Goal: Task Accomplishment & Management: Complete application form

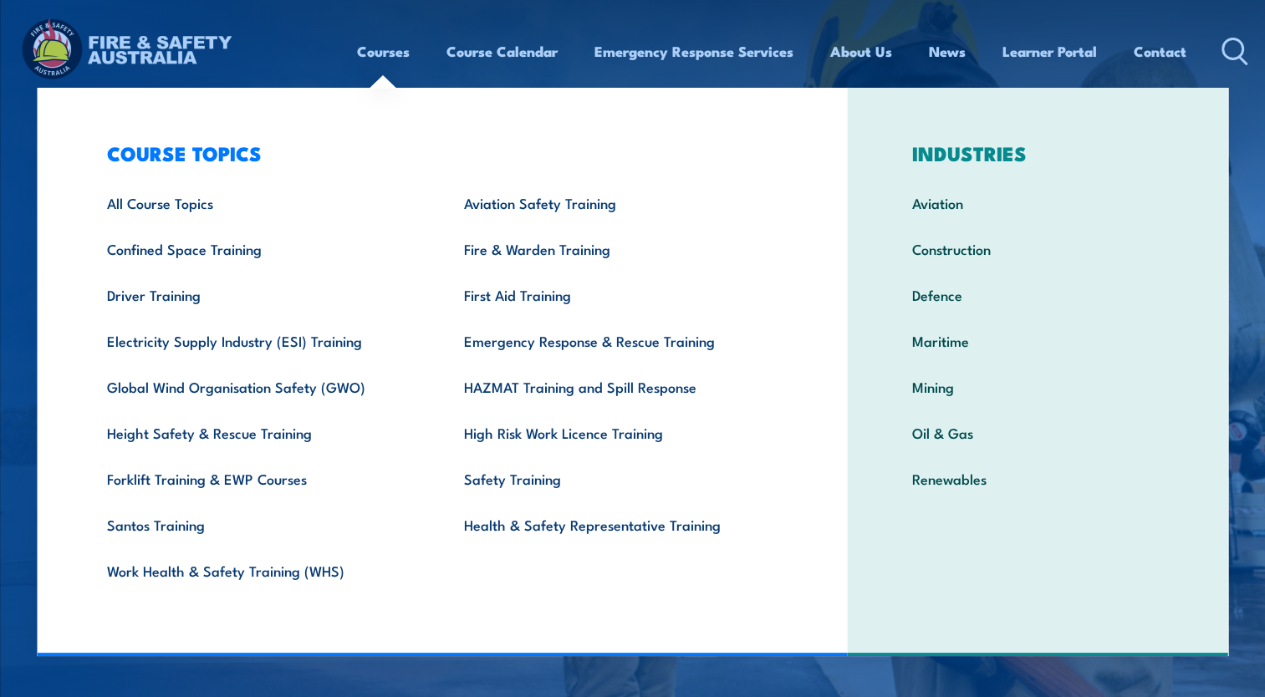
click at [385, 45] on link "Courses" at bounding box center [383, 51] width 53 height 44
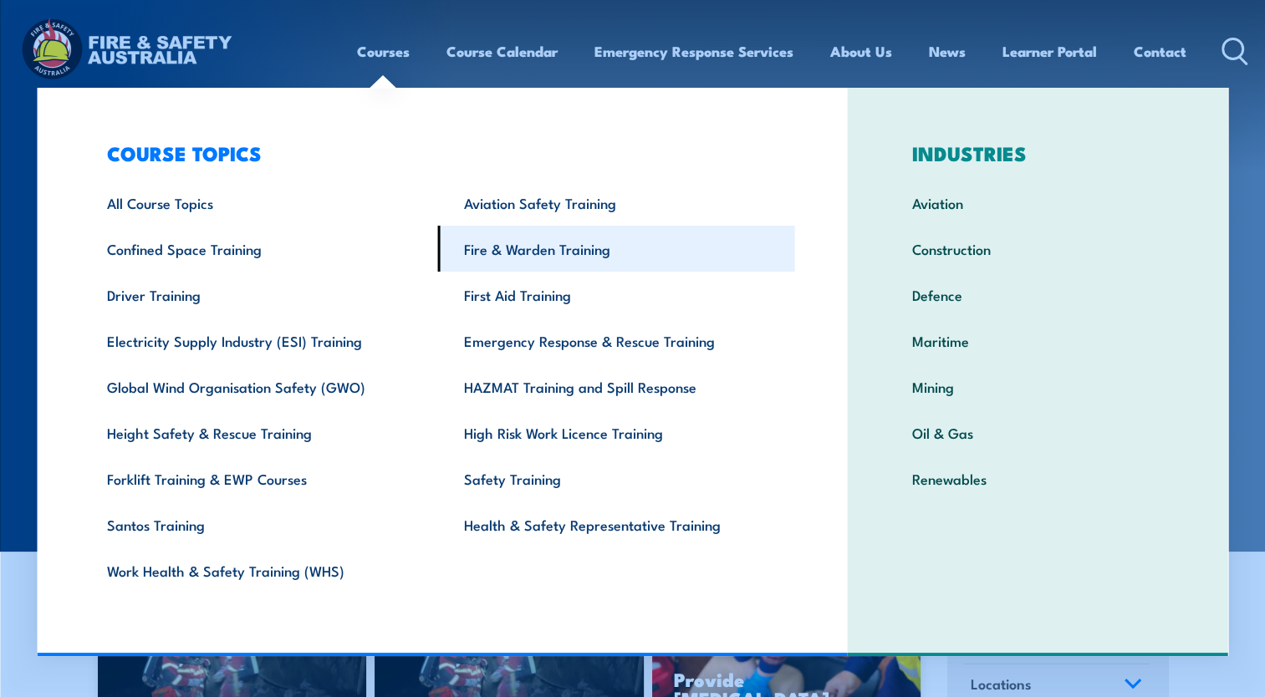
click at [466, 241] on link "Fire & Warden Training" at bounding box center [616, 249] width 357 height 46
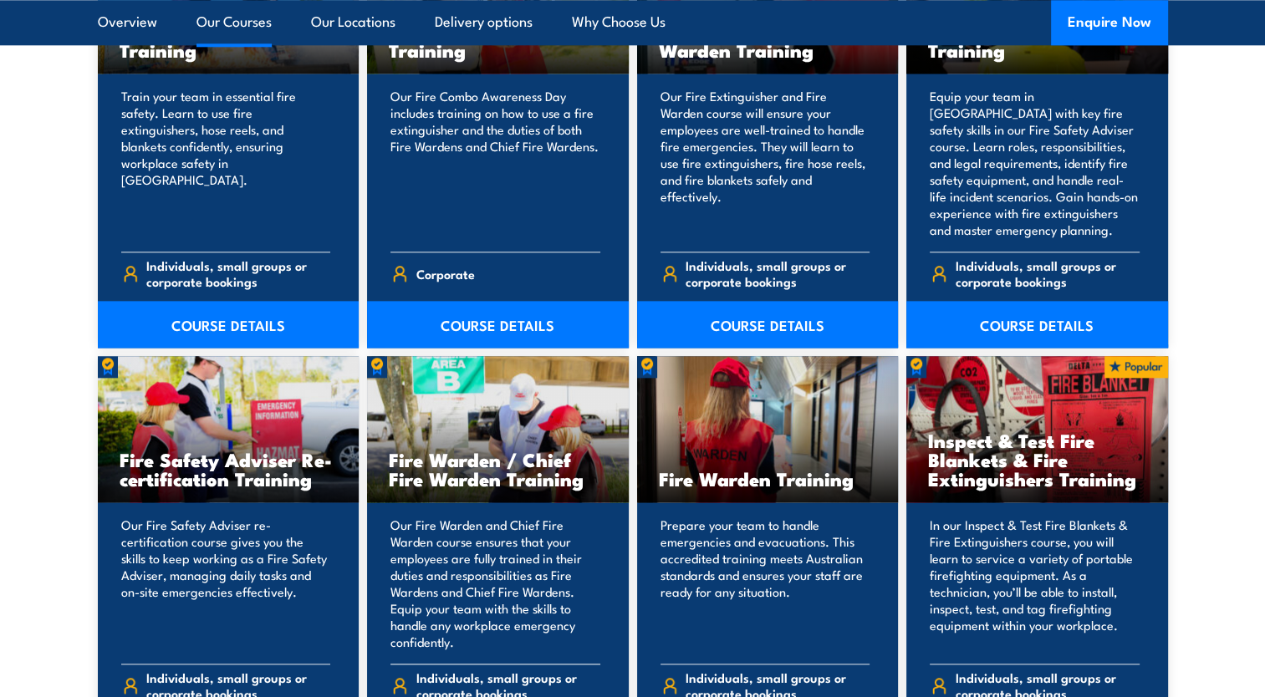
scroll to position [2006, 0]
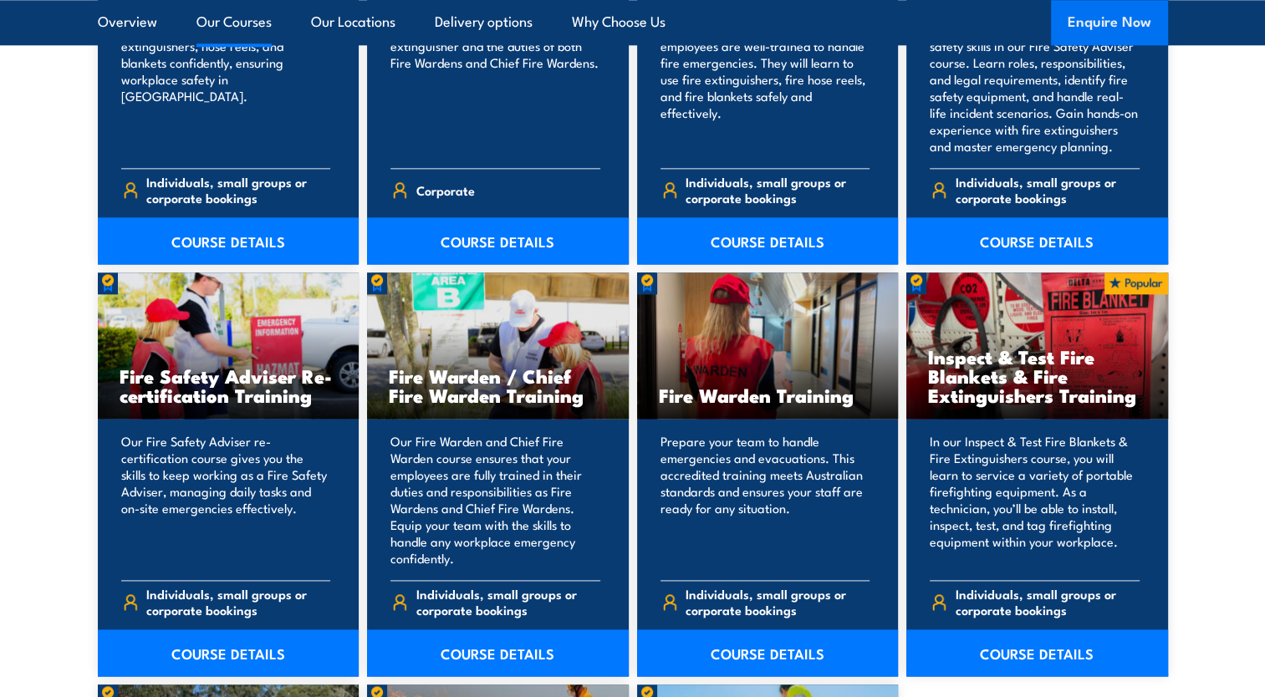
click at [1100, 21] on button "Enquire Now" at bounding box center [1109, 22] width 117 height 45
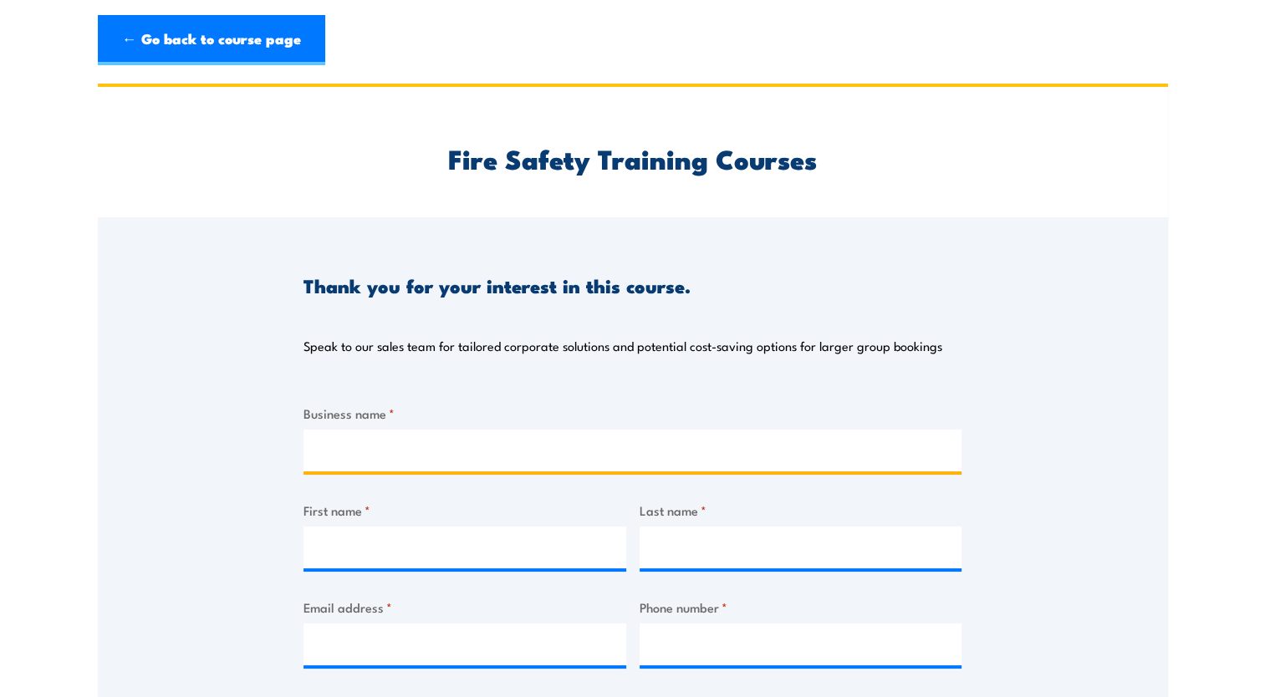
click at [620, 450] on input "Business name *" at bounding box center [632, 451] width 658 height 42
type input "BreadSolutions"
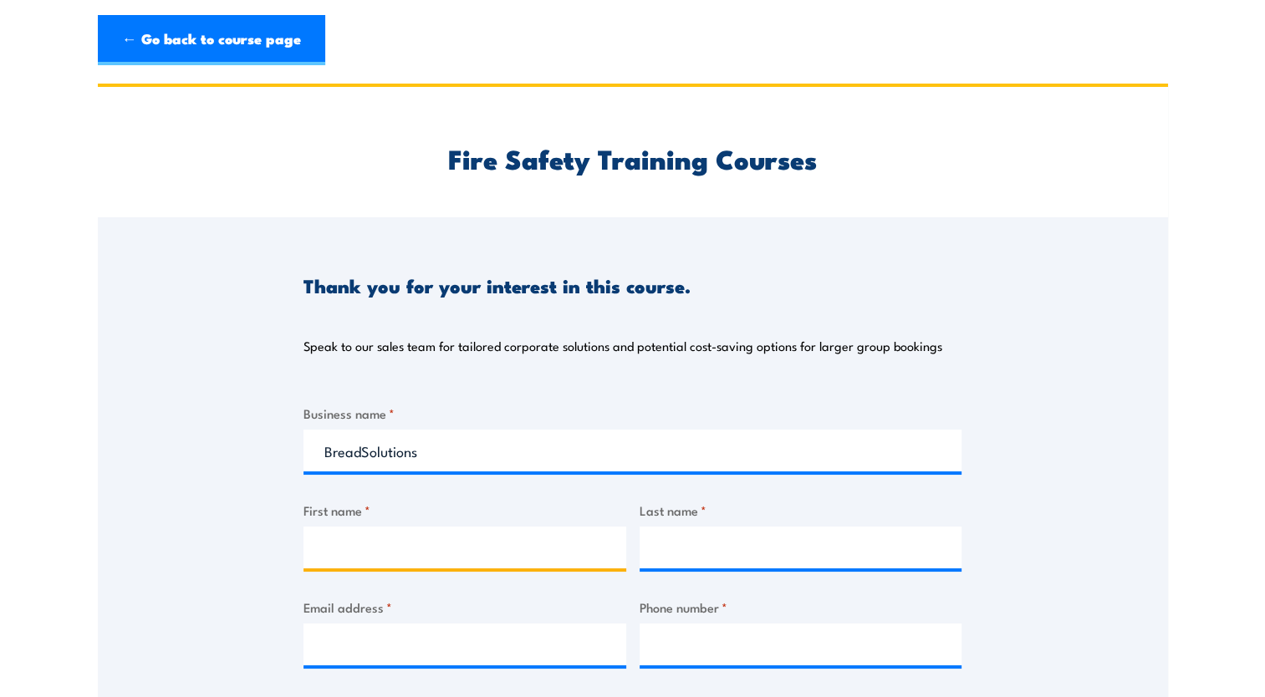
type input "Adrienne"
type input "Harris"
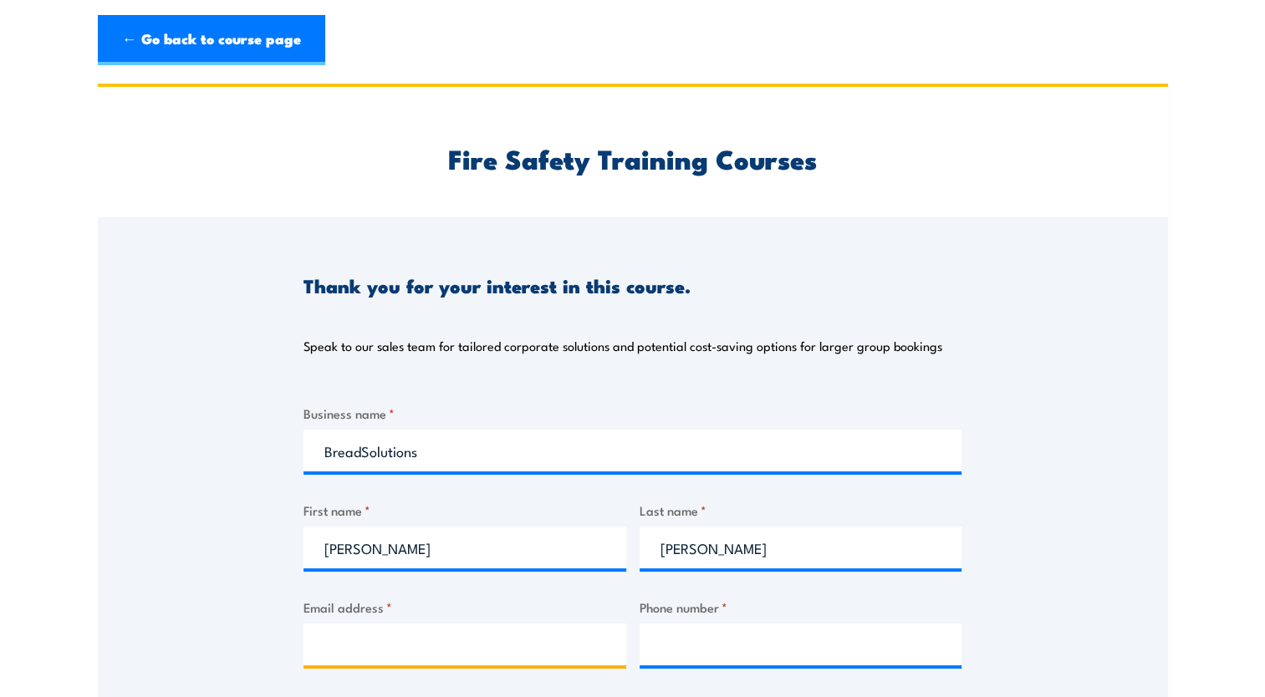
type input "aharris@breadsolutions.com.au"
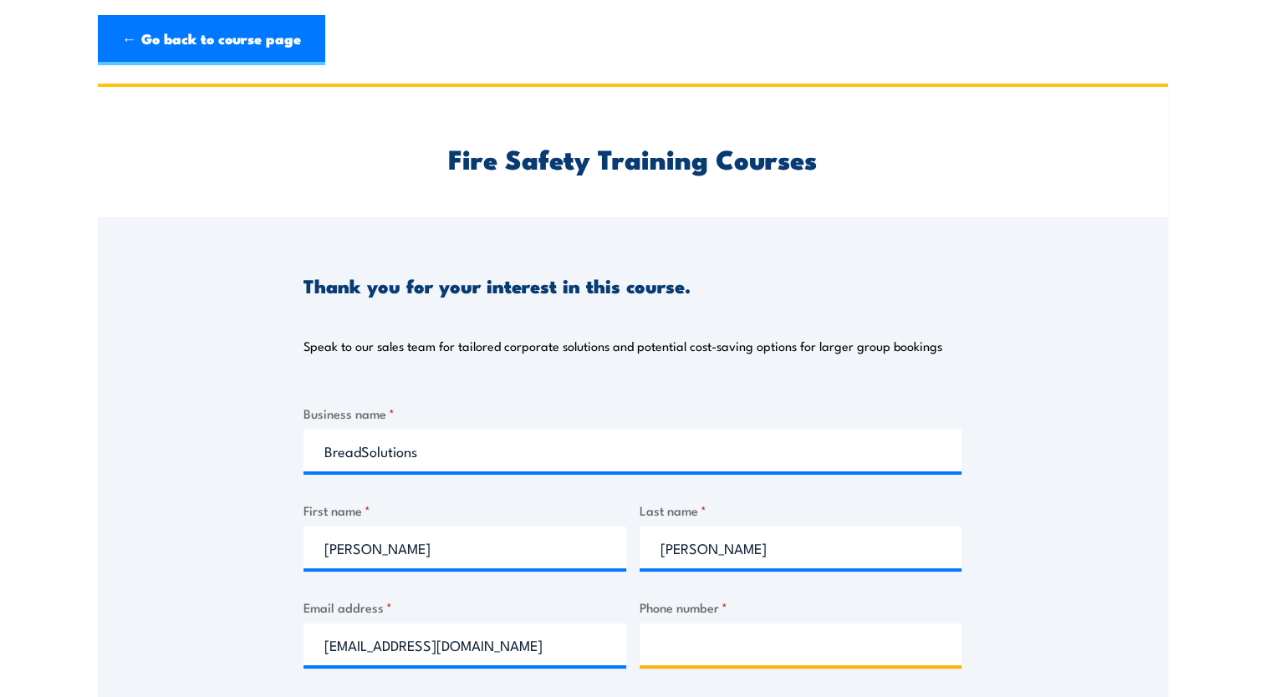
type input "0414411721"
select select "VIC"
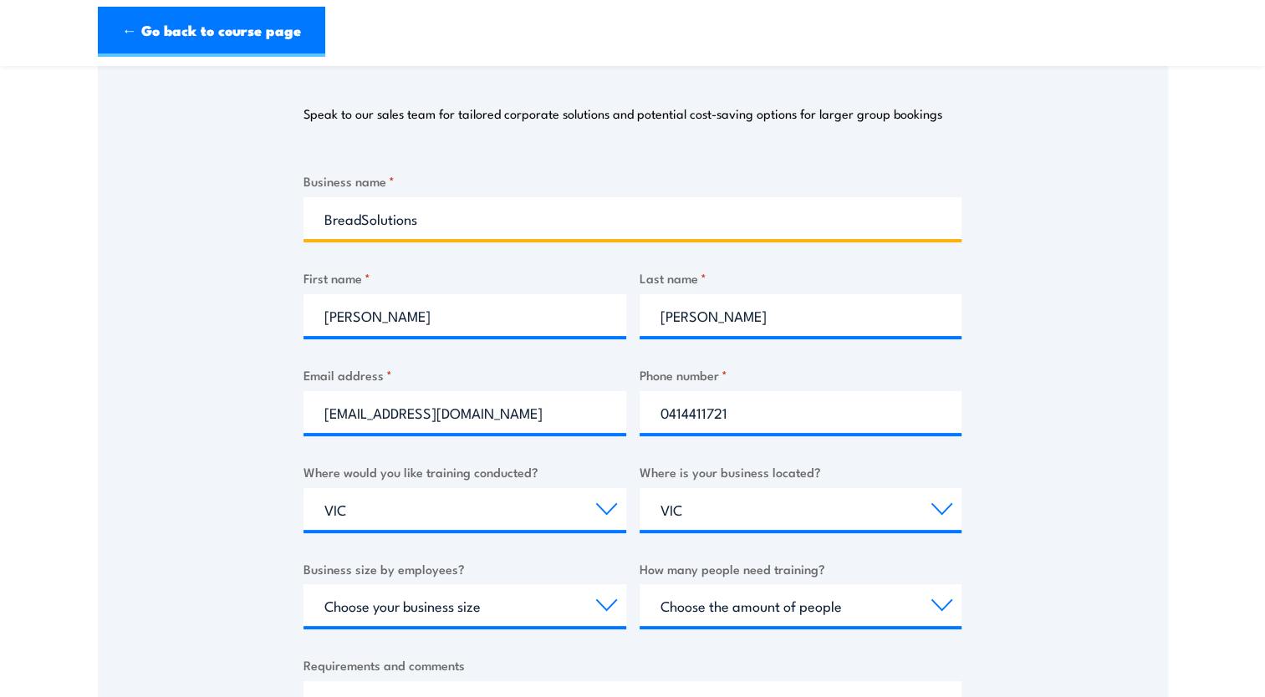
scroll to position [251, 0]
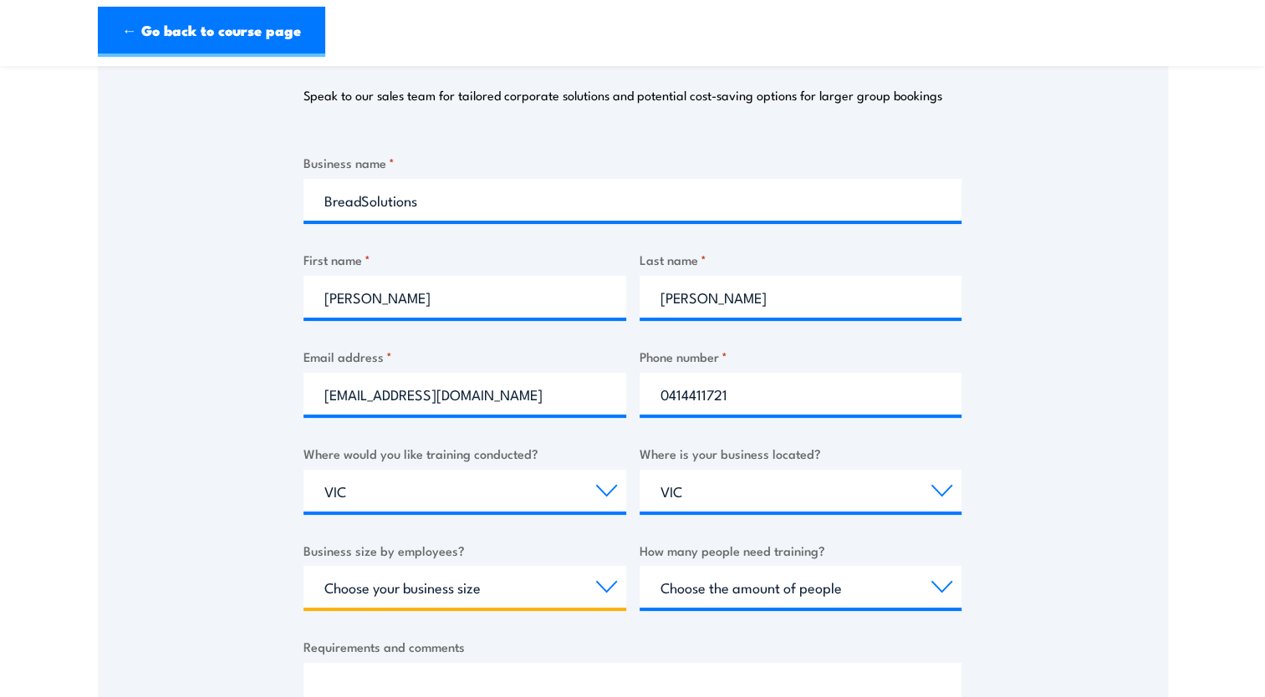
click at [615, 591] on select "Choose your business size 1 to 19 20 to 199 200+" at bounding box center [464, 587] width 323 height 42
select select "20 to 199"
click at [303, 566] on select "Choose your business size 1 to 19 20 to 199 200+" at bounding box center [464, 587] width 323 height 42
click at [793, 593] on select "Choose the amount of people 1 to 4 5 to 19 20+" at bounding box center [800, 587] width 323 height 42
select select "20+"
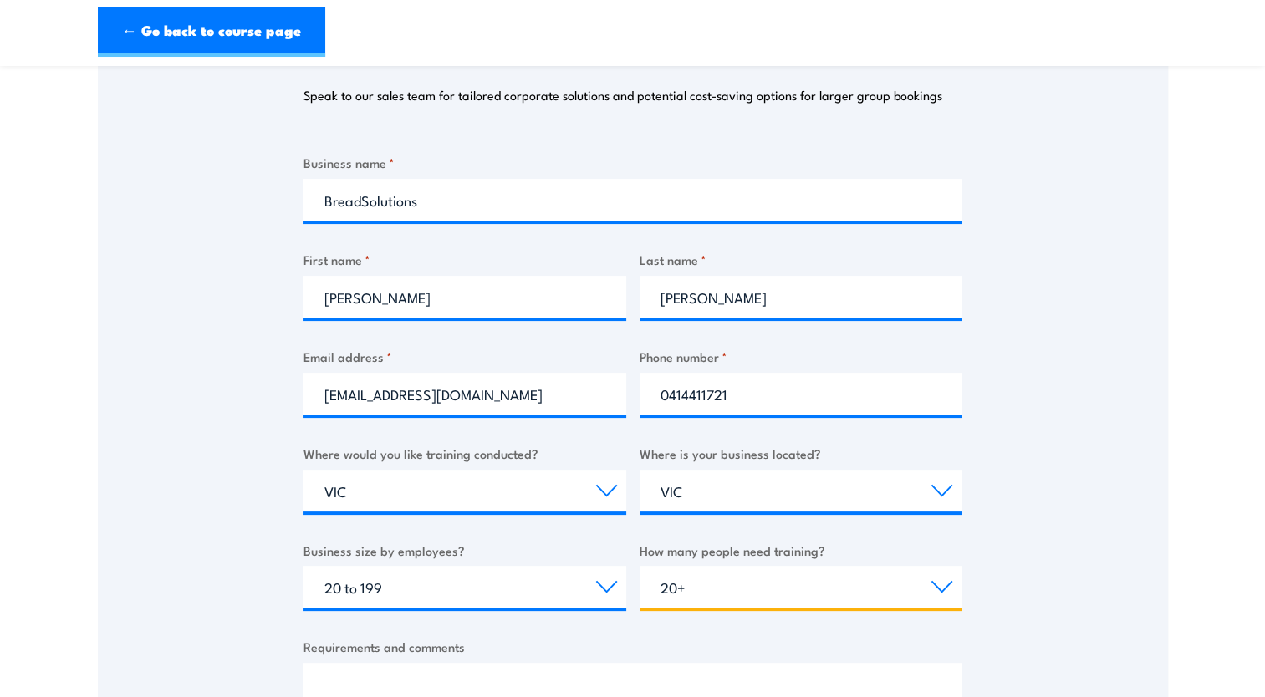
click at [639, 566] on select "Choose the amount of people 1 to 4 5 to 19 20+" at bounding box center [800, 587] width 323 height 42
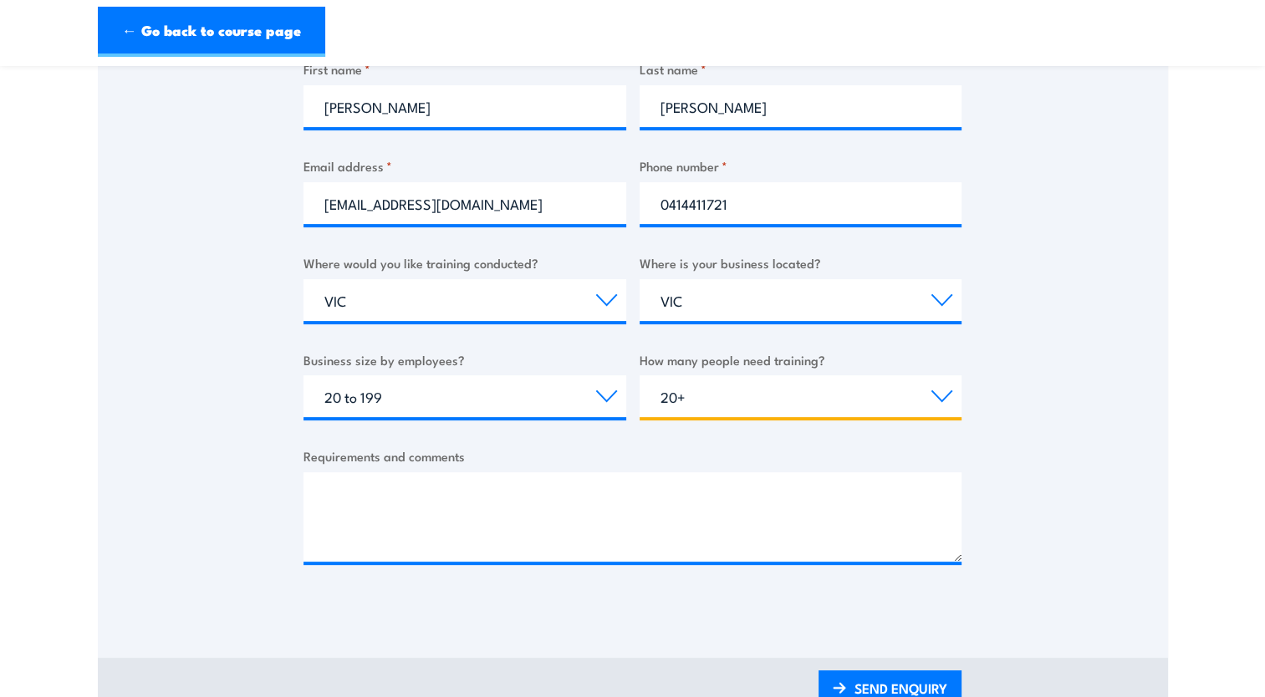
scroll to position [501, 0]
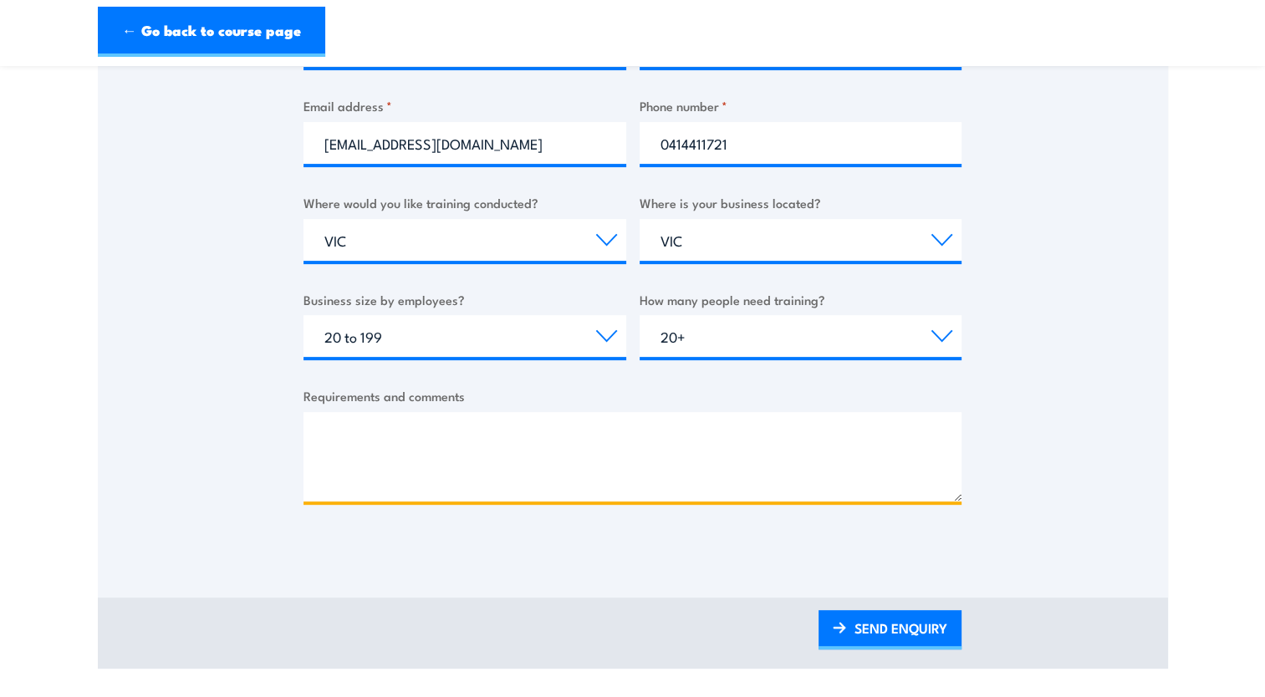
click at [650, 444] on textarea "Requirements and comments" at bounding box center [632, 456] width 658 height 89
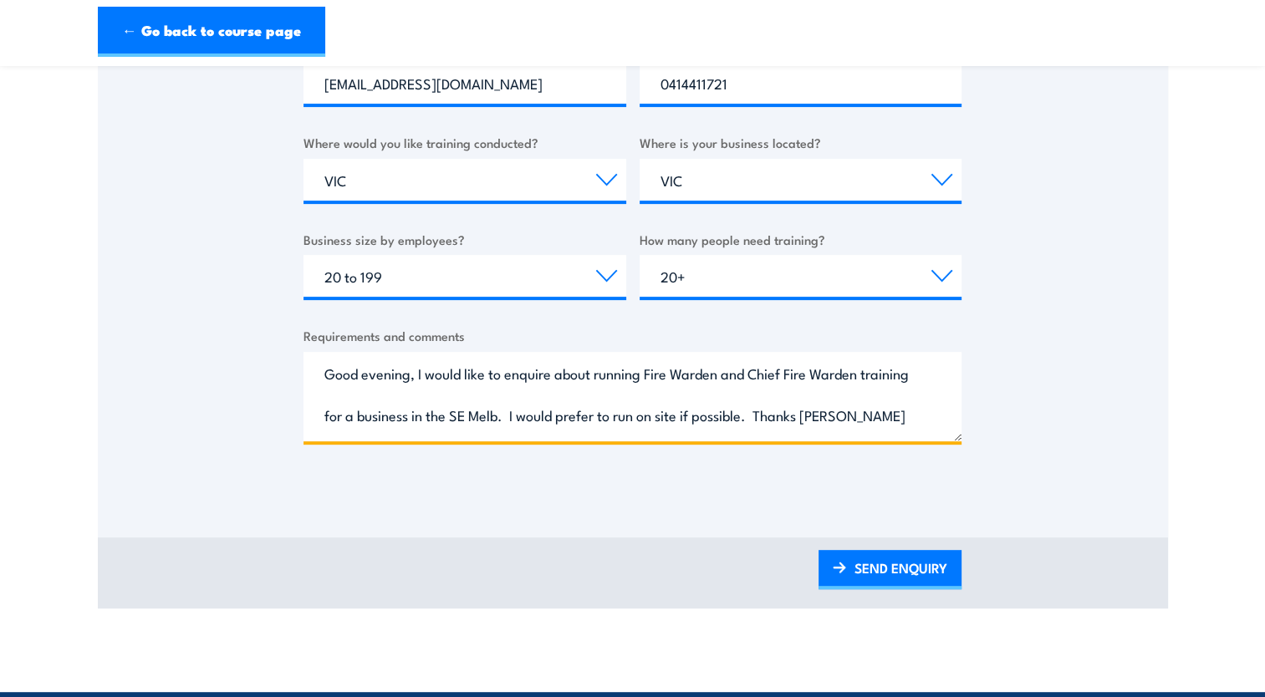
scroll to position [669, 0]
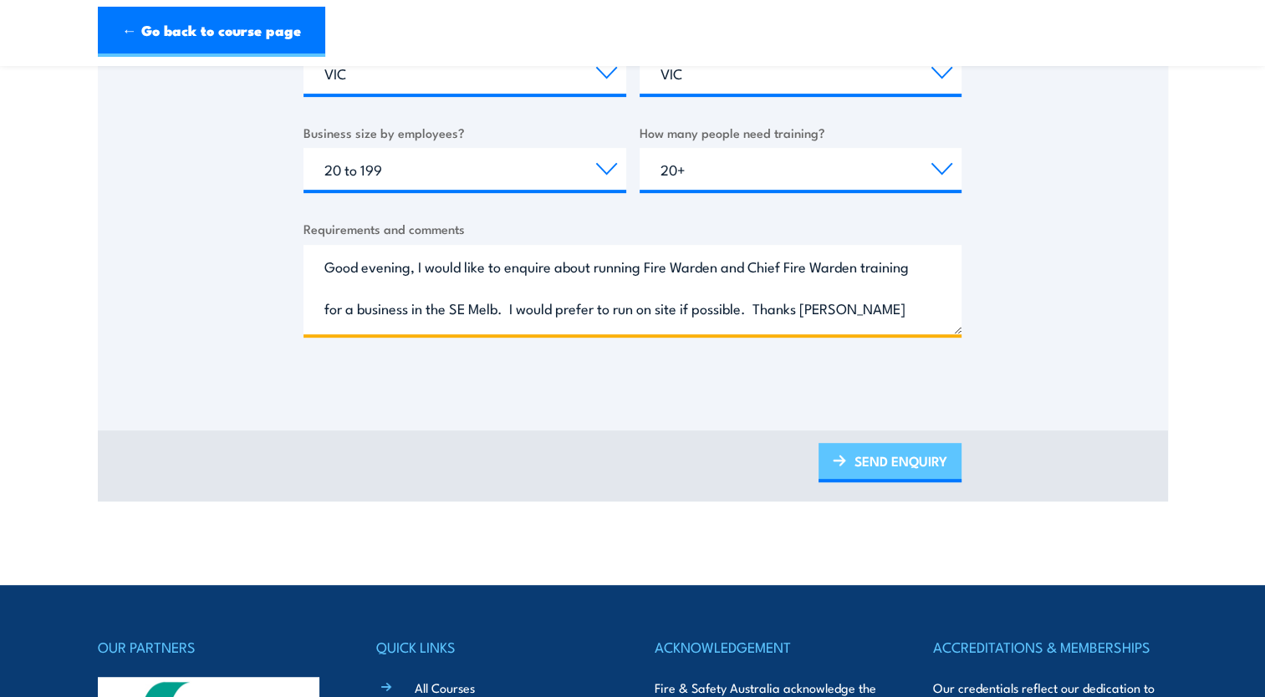
type textarea "Good evening, I would like to enquire about running Fire Warden and Chief Fire …"
click at [872, 462] on link "SEND ENQUIRY" at bounding box center [889, 462] width 143 height 39
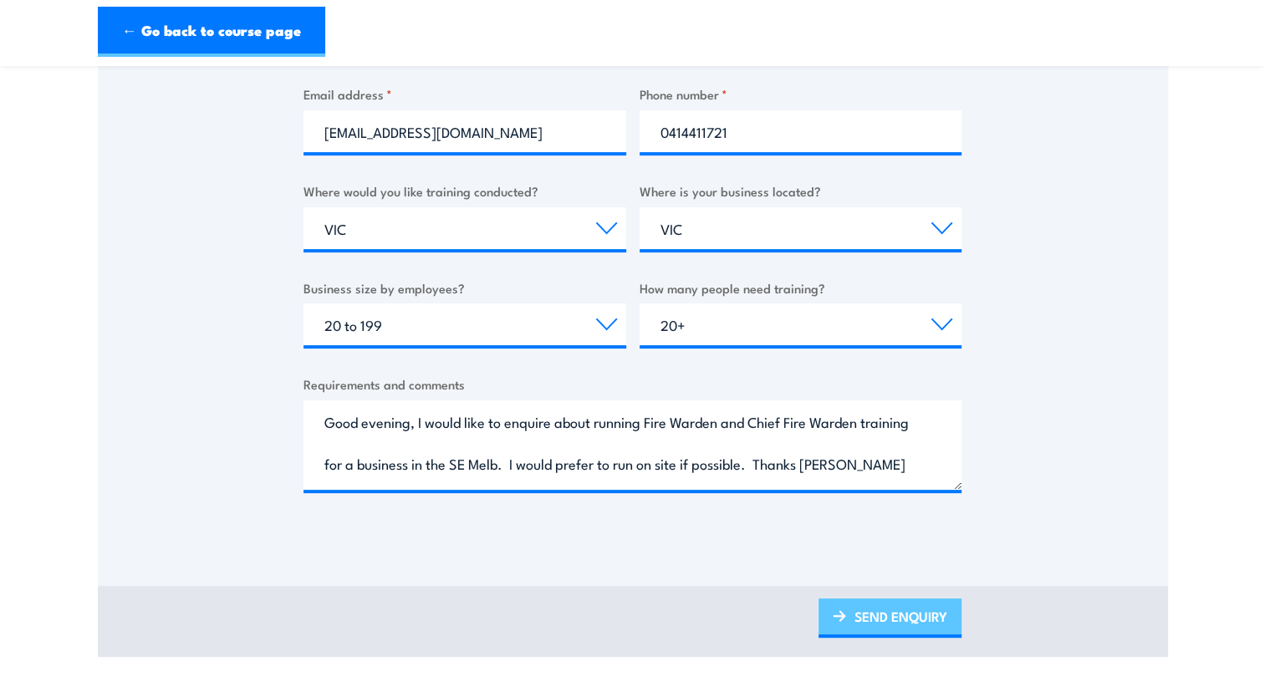
scroll to position [0, 0]
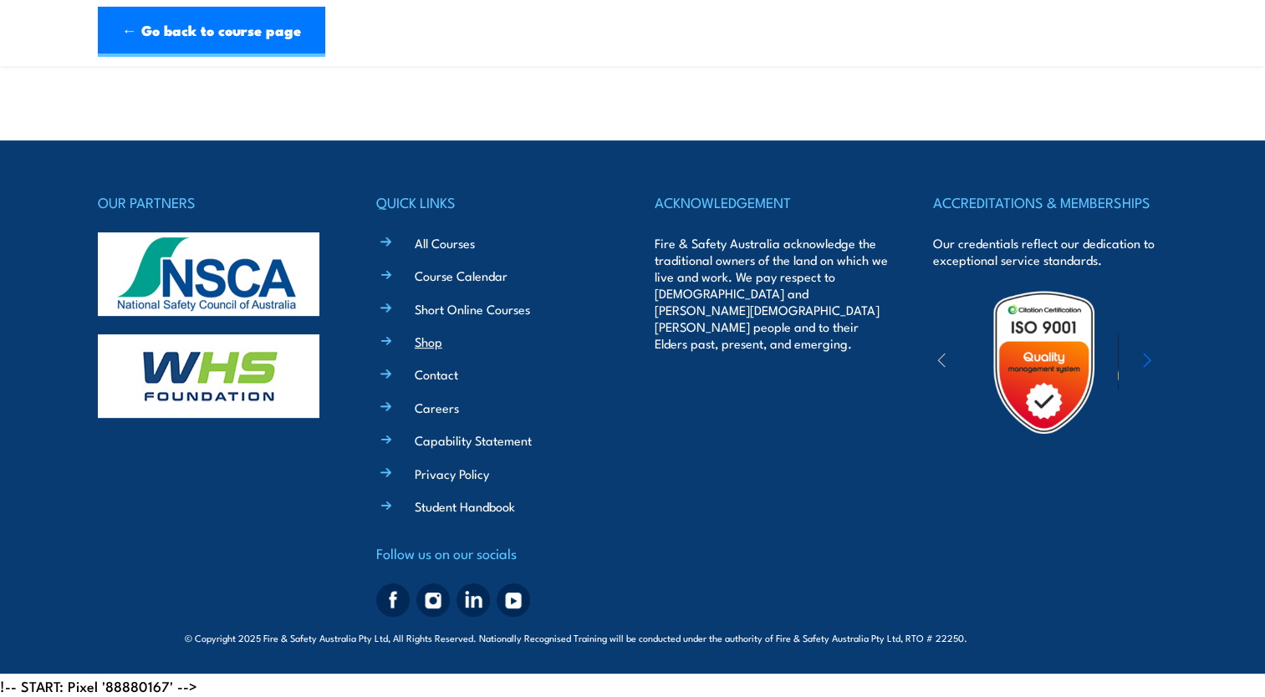
click at [428, 336] on link "Shop" at bounding box center [429, 342] width 28 height 18
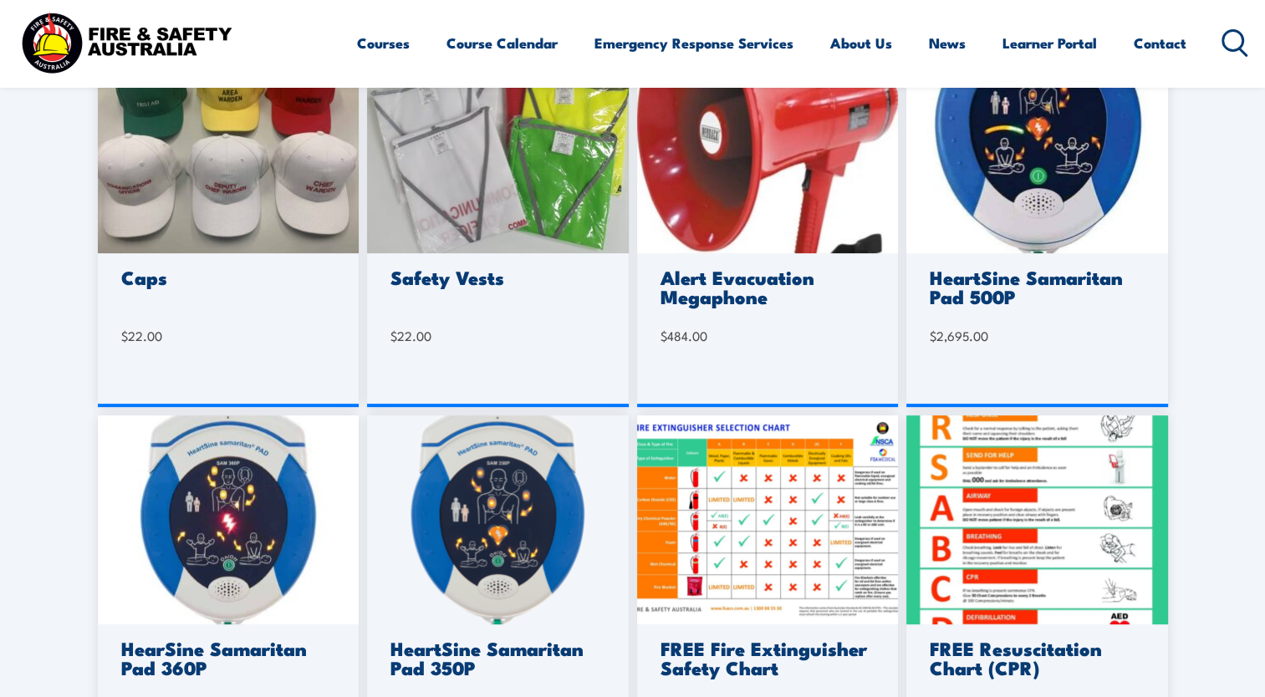
scroll to position [167, 0]
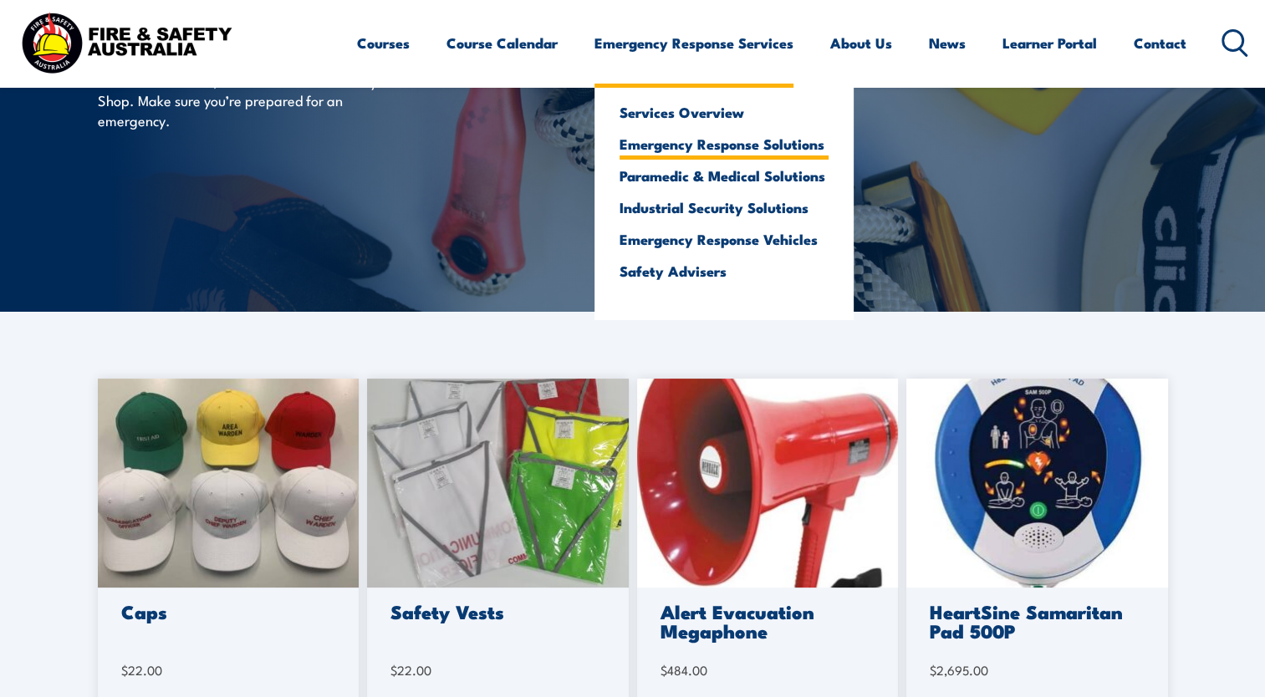
click at [672, 148] on link "Emergency Response Solutions" at bounding box center [723, 143] width 209 height 15
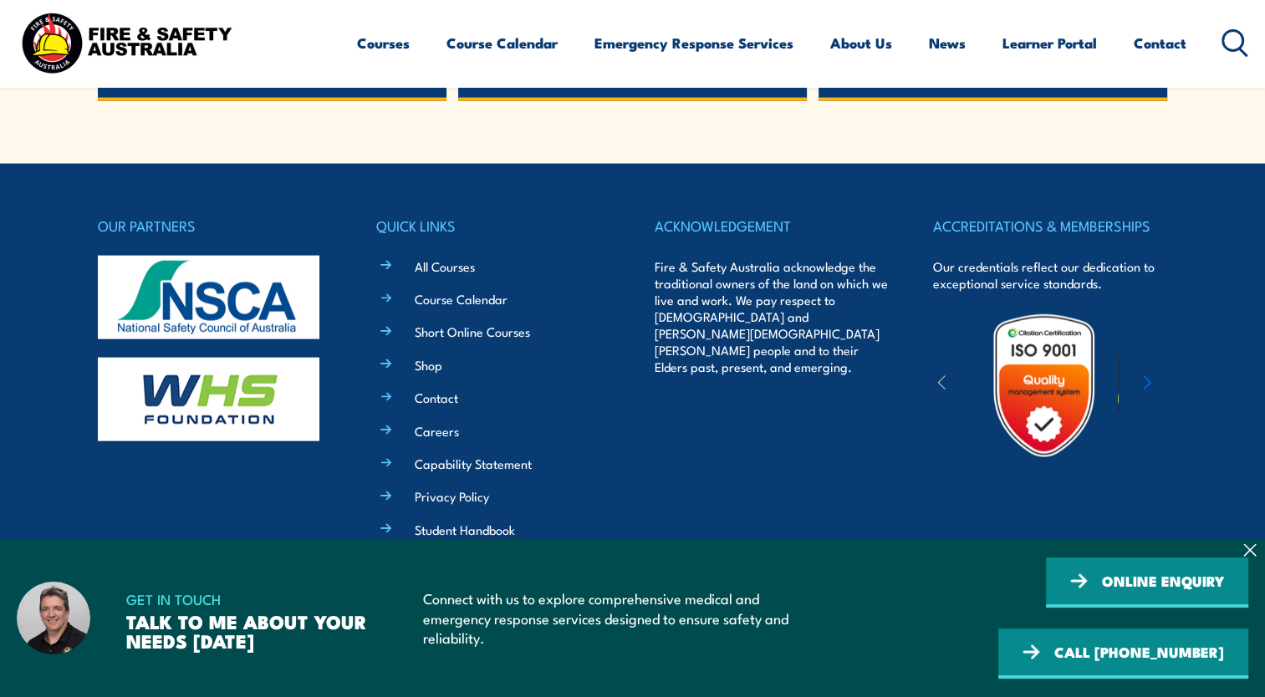
scroll to position [3750, 0]
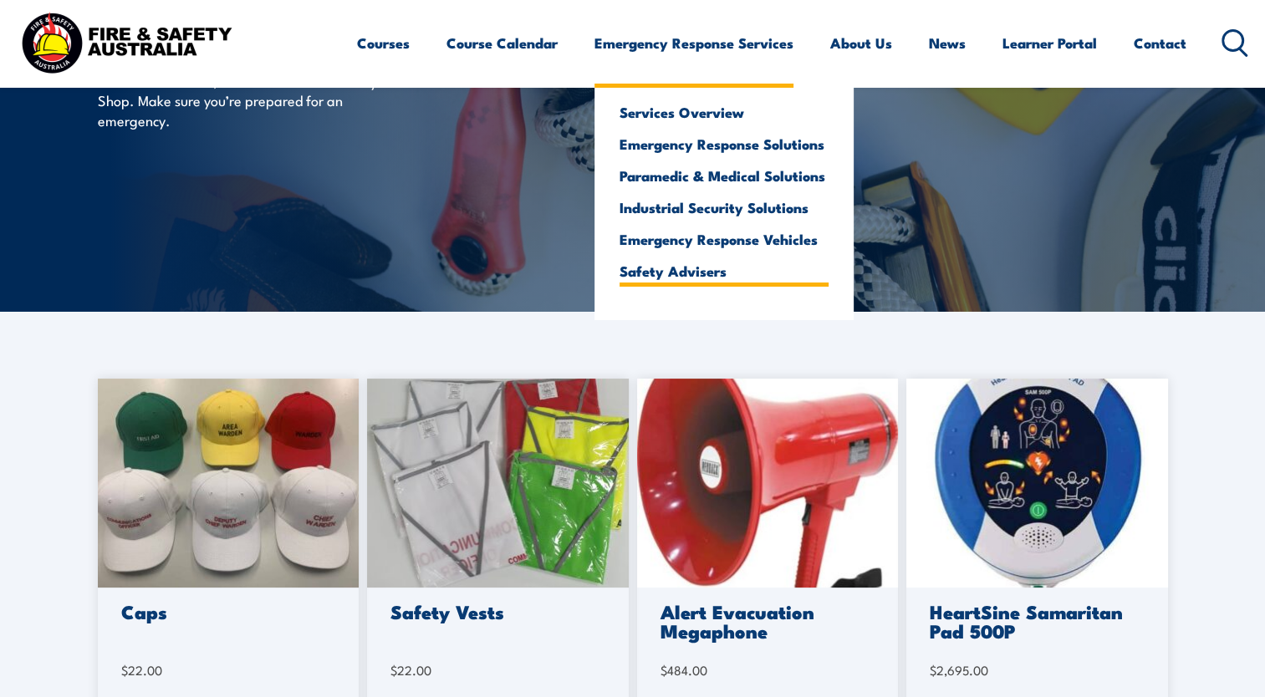
click at [701, 271] on link "Safety Advisers" at bounding box center [723, 270] width 209 height 15
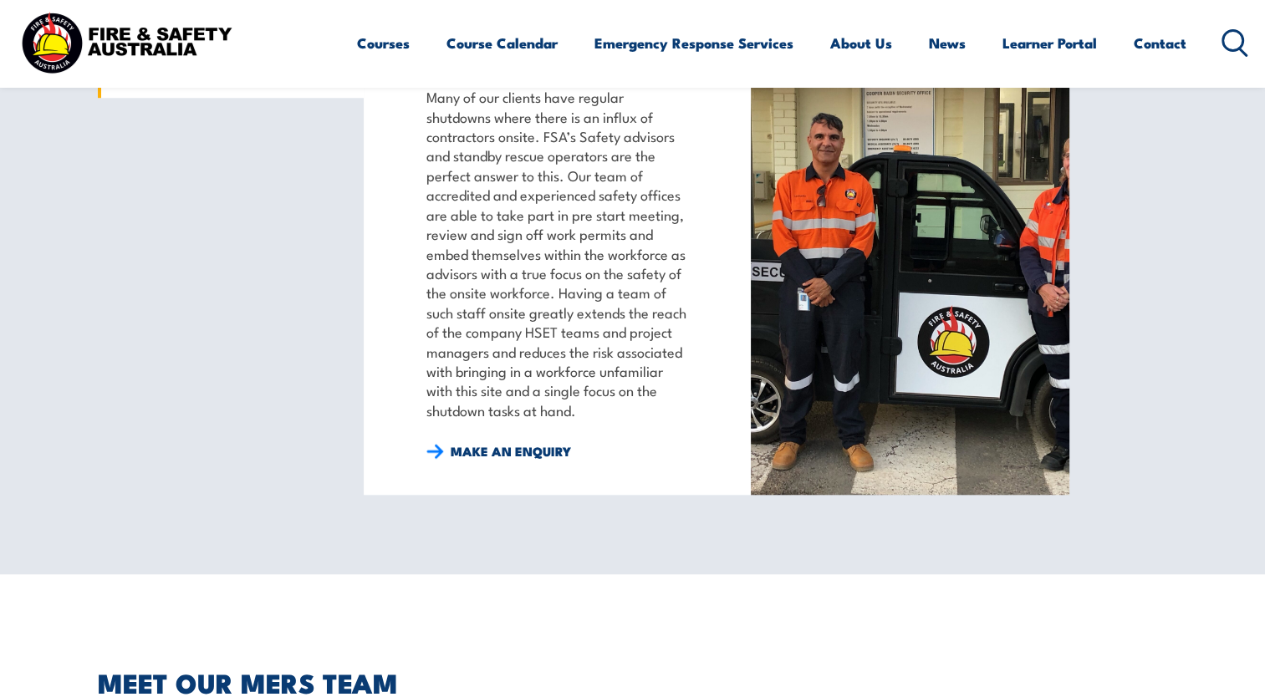
scroll to position [1254, 0]
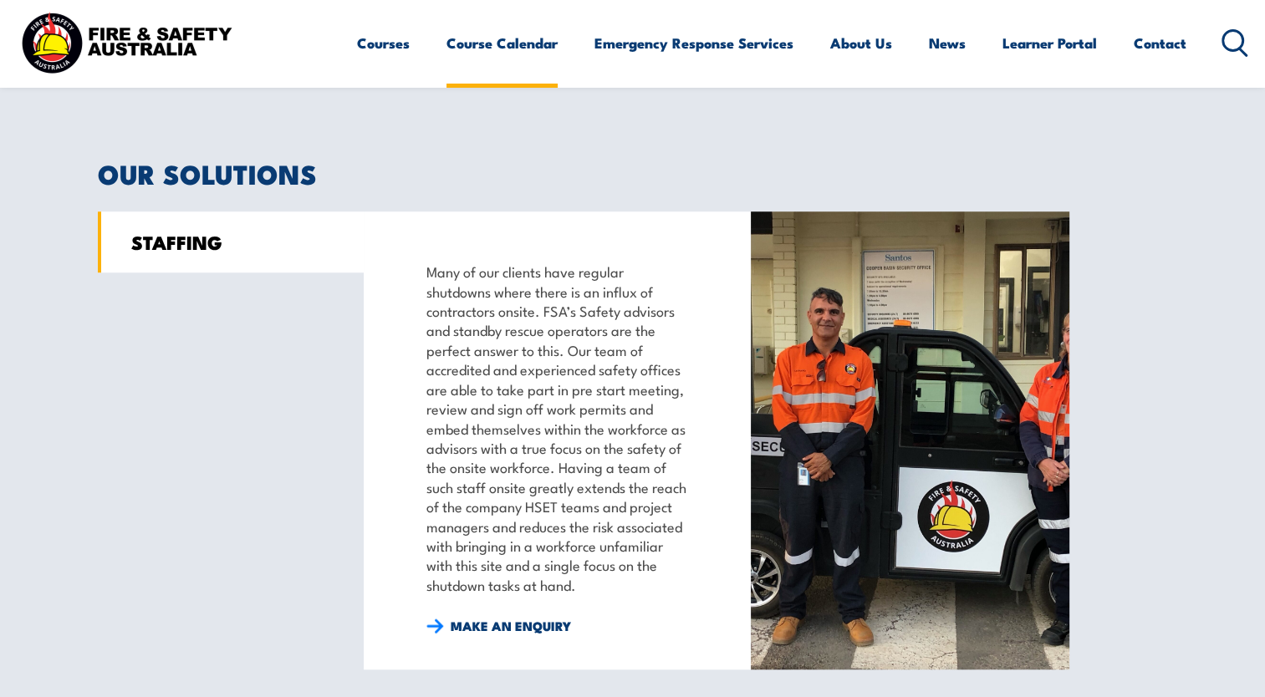
click at [476, 52] on link "Course Calendar" at bounding box center [501, 43] width 111 height 44
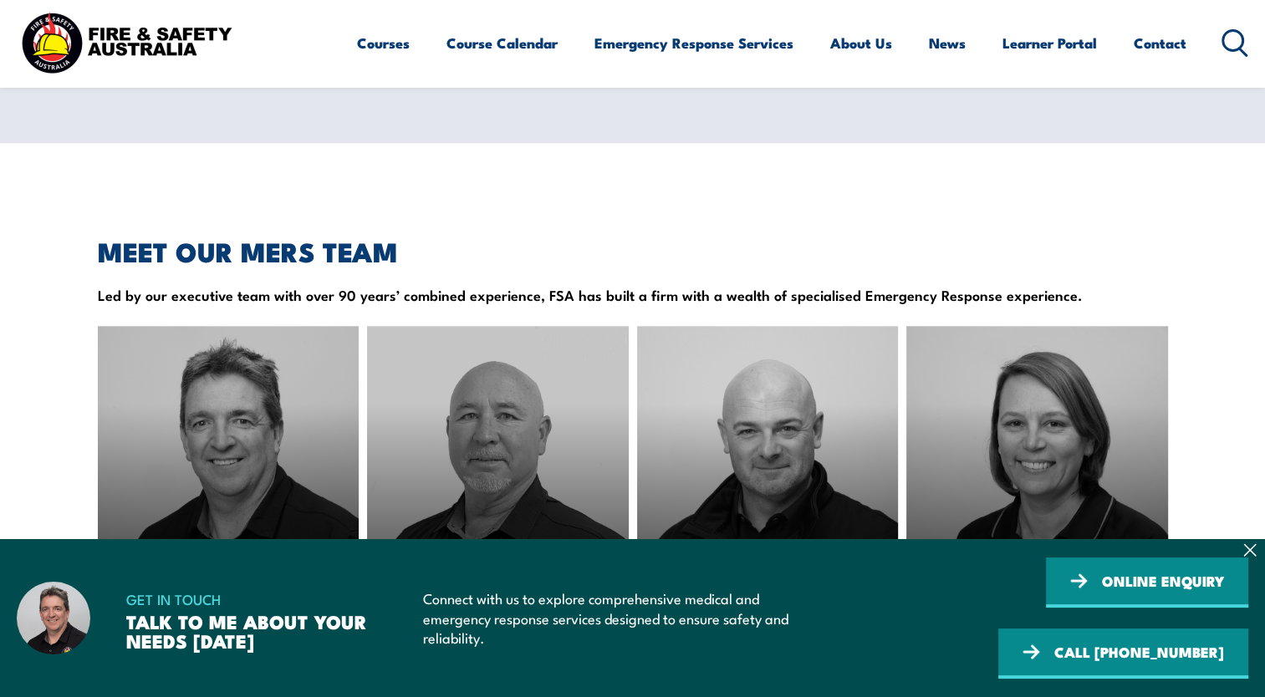
scroll to position [2006, 0]
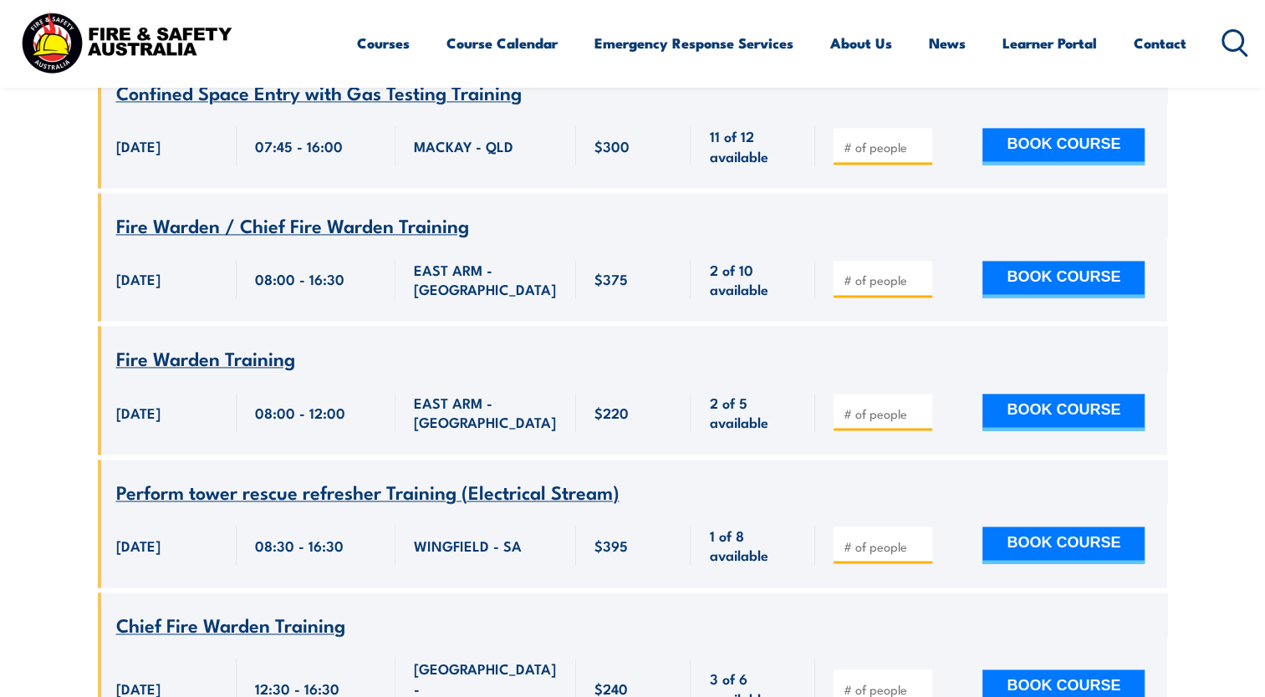
scroll to position [9027, 0]
